Goal: Task Accomplishment & Management: Manage account settings

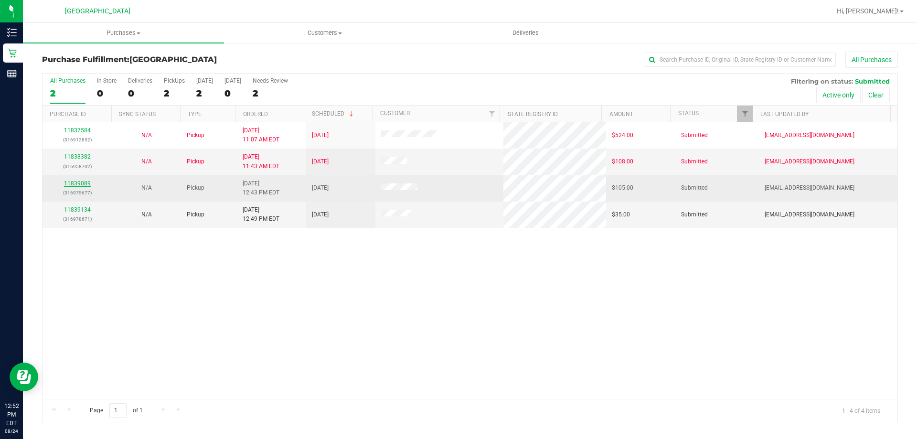
click at [78, 183] on link "11839089" at bounding box center [77, 183] width 27 height 7
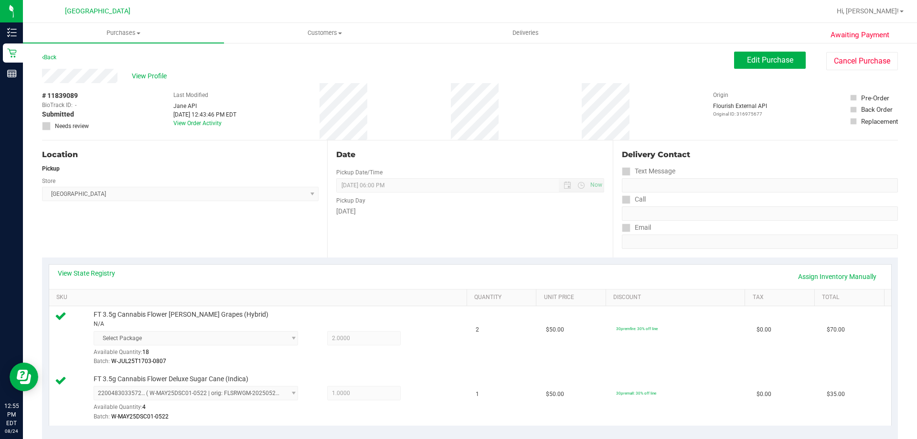
scroll to position [239, 0]
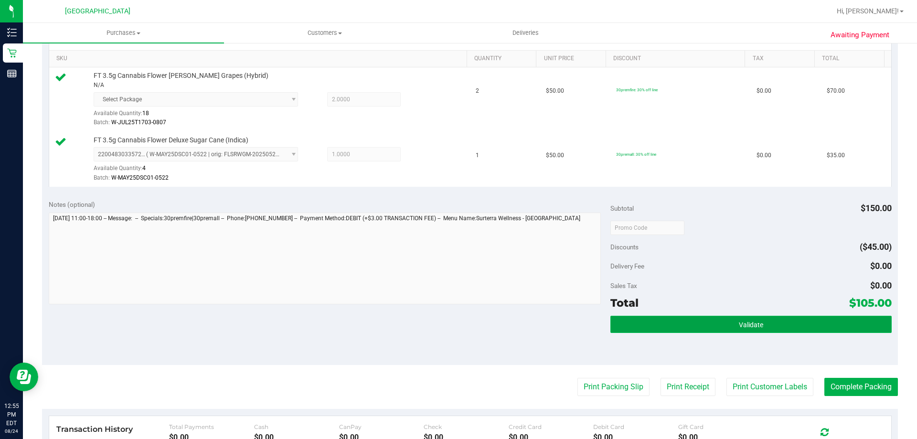
click at [669, 327] on button "Validate" at bounding box center [750, 324] width 281 height 17
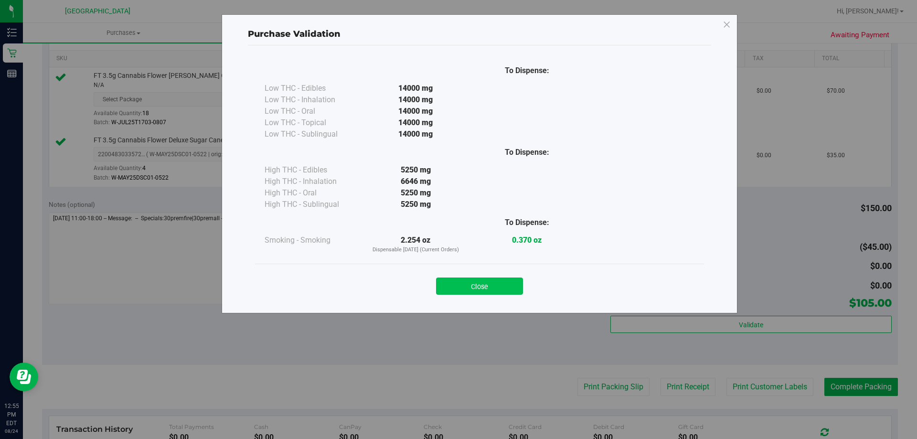
click at [479, 284] on button "Close" at bounding box center [479, 285] width 87 height 17
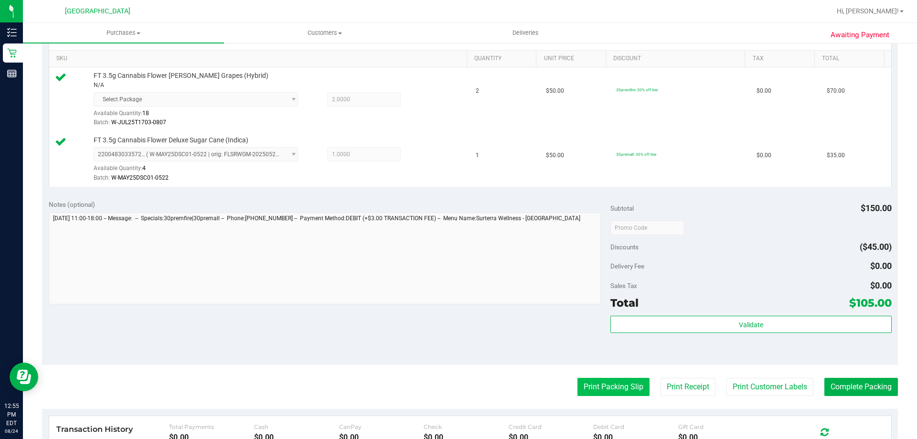
click at [592, 386] on button "Print Packing Slip" at bounding box center [613, 387] width 72 height 18
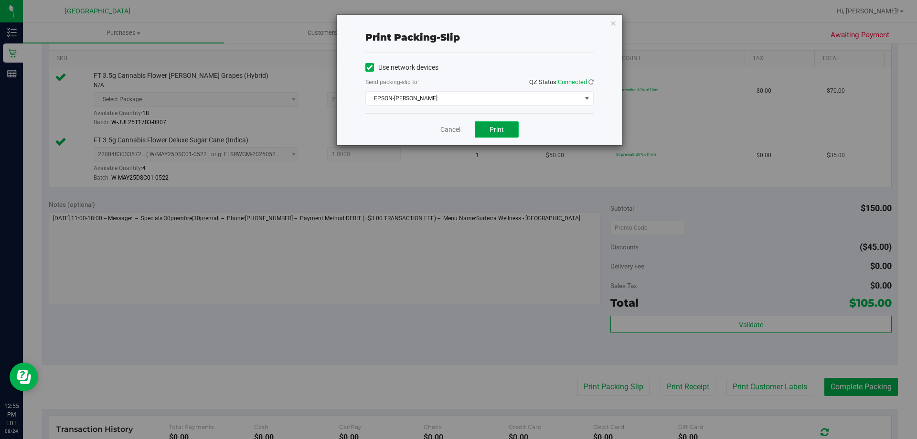
click at [504, 136] on button "Print" at bounding box center [497, 129] width 44 height 16
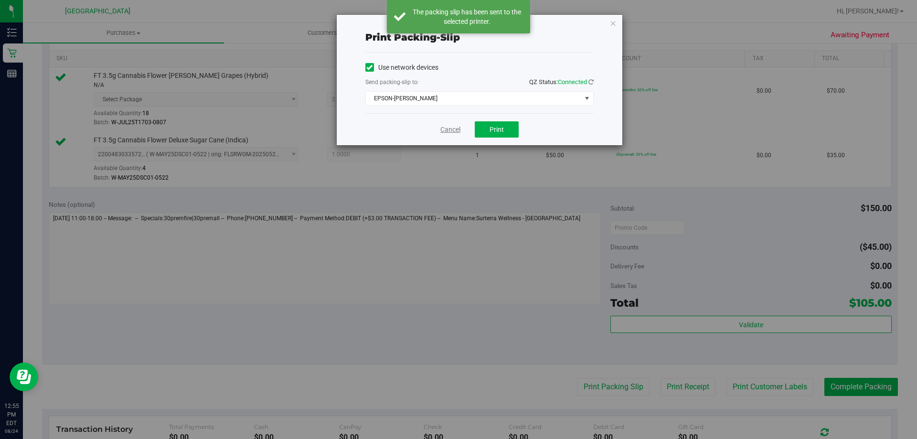
click at [452, 133] on link "Cancel" at bounding box center [450, 130] width 20 height 10
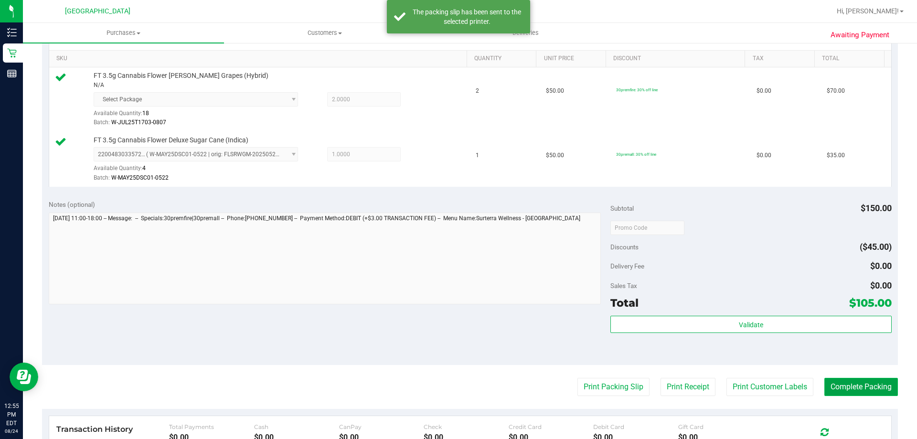
click at [837, 385] on button "Complete Packing" at bounding box center [861, 387] width 74 height 18
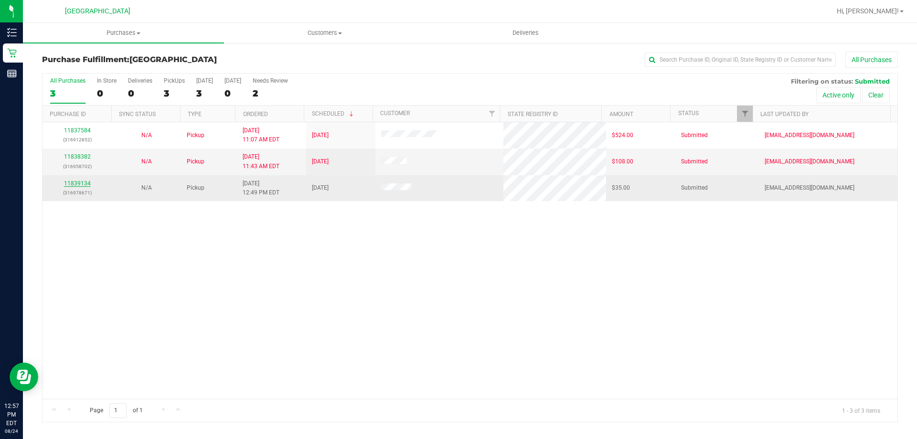
click at [86, 184] on link "11839134" at bounding box center [77, 183] width 27 height 7
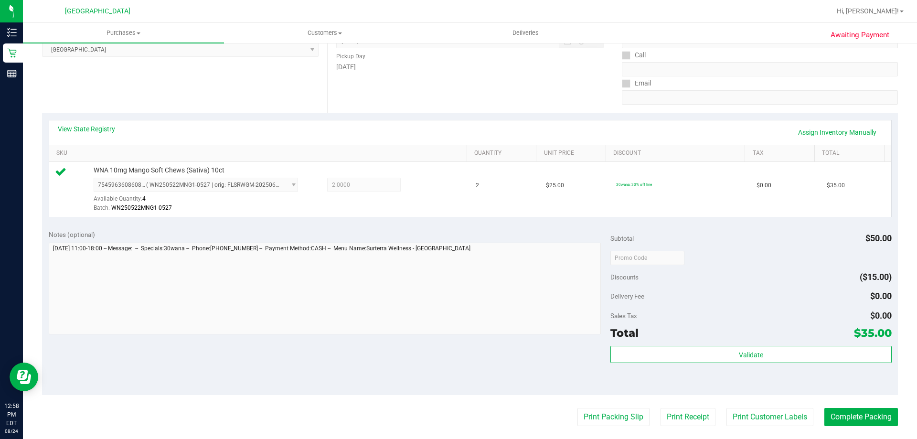
scroll to position [334, 0]
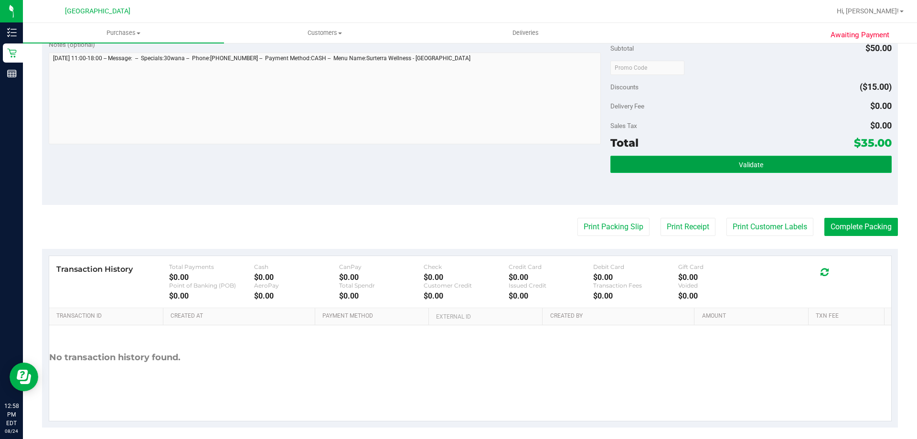
click at [679, 164] on button "Validate" at bounding box center [750, 164] width 281 height 17
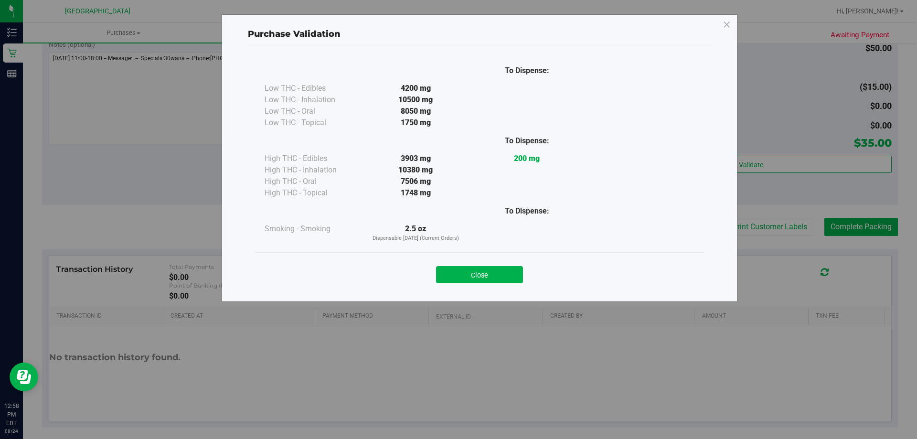
click at [479, 275] on button "Close" at bounding box center [479, 274] width 87 height 17
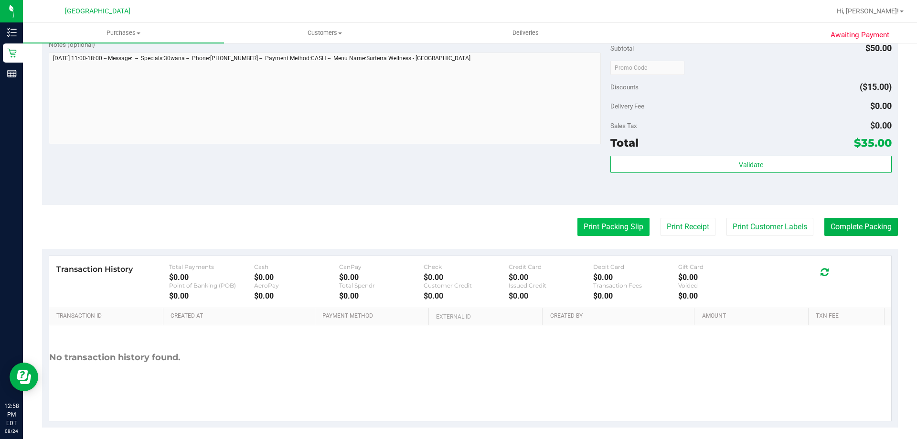
click at [596, 227] on button "Print Packing Slip" at bounding box center [613, 227] width 72 height 18
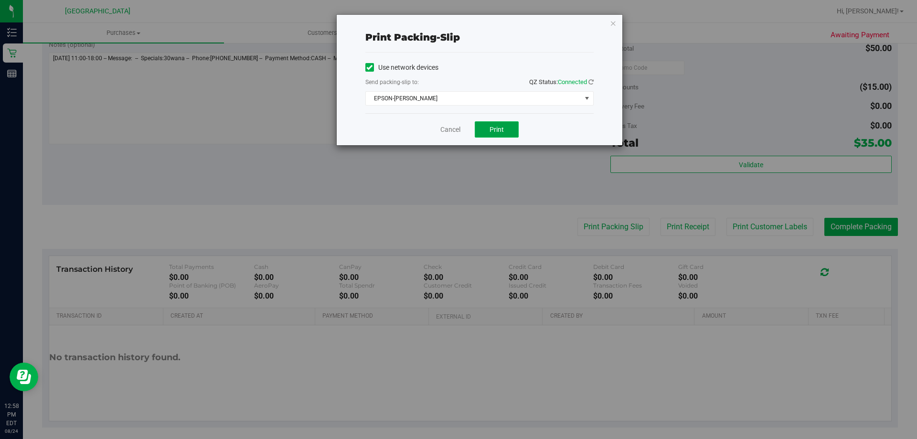
click at [488, 130] on button "Print" at bounding box center [497, 129] width 44 height 16
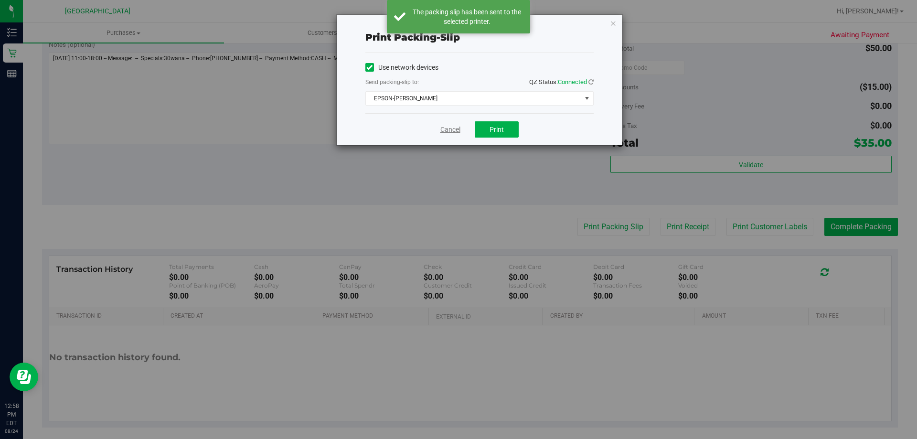
click at [449, 130] on link "Cancel" at bounding box center [450, 130] width 20 height 10
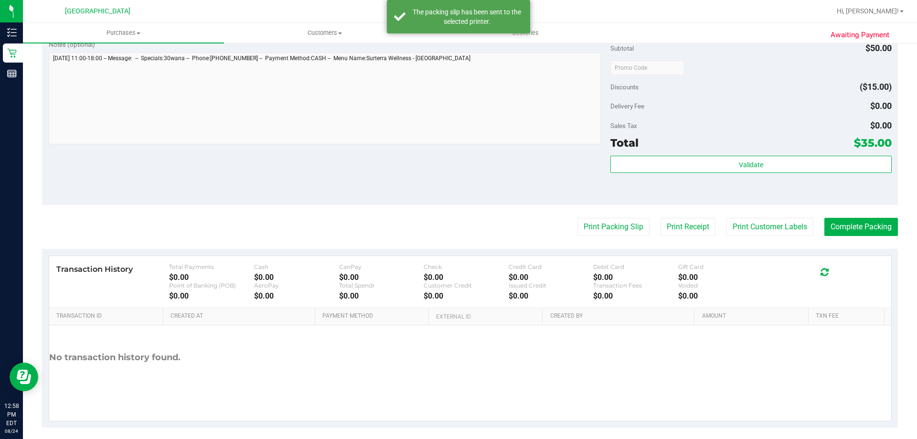
click at [869, 217] on purchase-details "Back Edit Purchase Cancel Purchase View Profile # 11839134 BioTrack ID: - Submi…" at bounding box center [470, 72] width 856 height 710
click at [866, 224] on button "Complete Packing" at bounding box center [861, 227] width 74 height 18
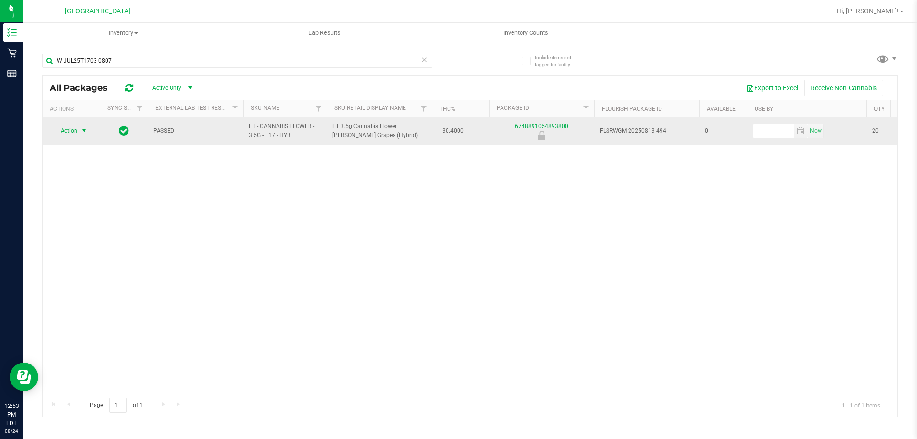
type input "W-JUL25T1703-0807"
click at [74, 133] on span "Action" at bounding box center [65, 130] width 26 height 13
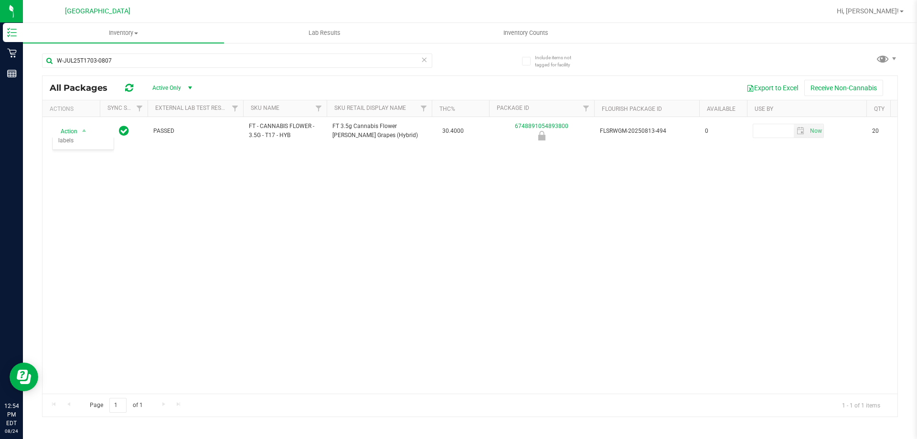
click at [182, 208] on div "Action Action Global inventory Package audit log Print package label Print prod…" at bounding box center [469, 255] width 855 height 276
